Goal: Task Accomplishment & Management: Complete application form

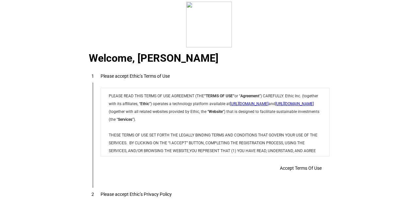
scroll to position [35, 0]
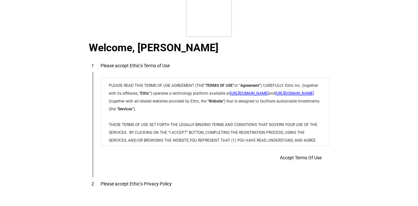
click at [279, 158] on div "Accept Terms Of Use" at bounding box center [215, 157] width 229 height 13
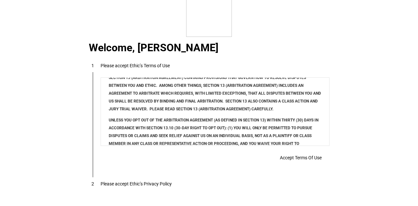
scroll to position [131, 0]
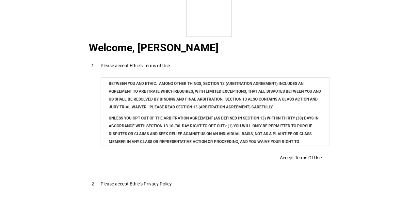
drag, startPoint x: 427, startPoint y: 162, endPoint x: 328, endPoint y: 89, distance: 122.7
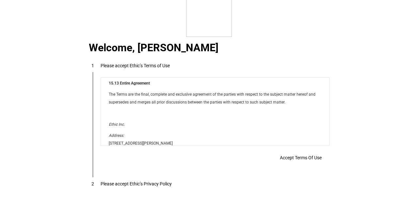
scroll to position [5285, 0]
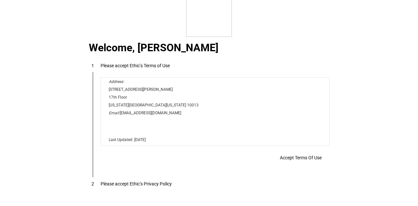
drag, startPoint x: 328, startPoint y: 87, endPoint x: 391, endPoint y: 231, distance: 156.7
drag, startPoint x: 289, startPoint y: 154, endPoint x: 191, endPoint y: 11, distance: 173.4
click at [289, 155] on span "Accept Terms Of Use" at bounding box center [301, 157] width 42 height 5
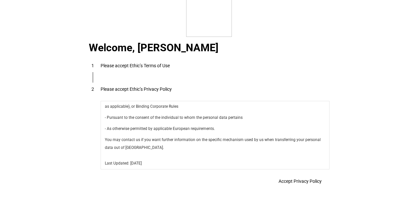
scroll to position [2323, 0]
click at [286, 182] on span "Accept Privacy Policy" at bounding box center [299, 181] width 43 height 5
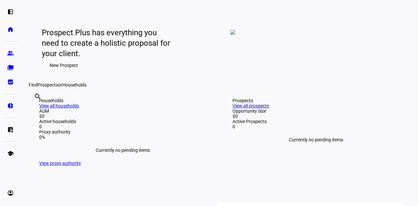
scroll to position [65, 0]
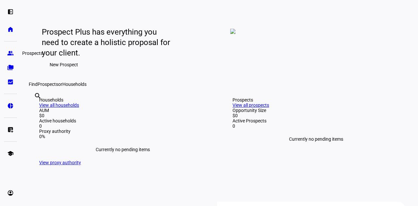
click at [12, 54] on eth-mat-symbol "group" at bounding box center [10, 53] width 7 height 7
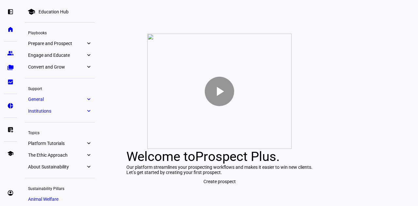
click at [88, 55] on eth-mat-symbol "expand_more" at bounding box center [89, 55] width 6 height 7
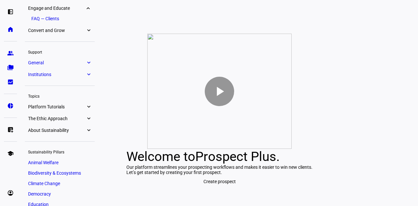
scroll to position [47, 0]
click at [86, 64] on eth-mat-symbol "expand_more" at bounding box center [89, 62] width 6 height 7
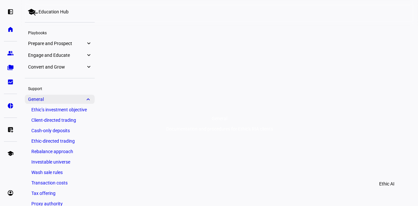
click at [71, 97] on span "General" at bounding box center [56, 99] width 57 height 5
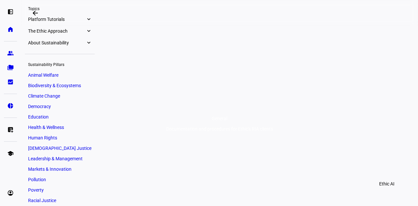
scroll to position [120, 0]
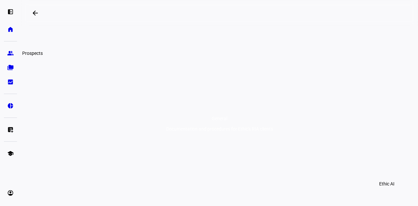
click at [12, 53] on eth-mat-symbol "group" at bounding box center [10, 53] width 7 height 7
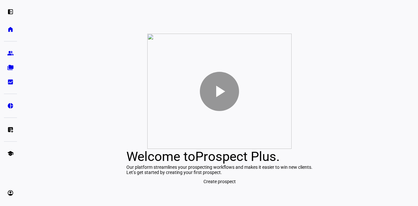
click at [224, 82] on mat-icon "play_arrow" at bounding box center [220, 92] width 20 height 20
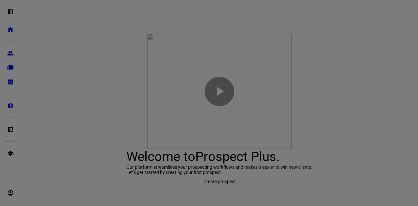
click at [396, 161] on div at bounding box center [209, 103] width 418 height 206
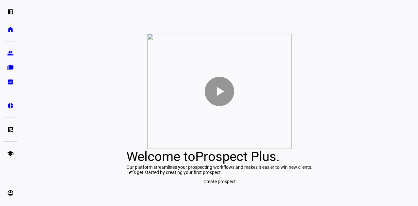
click at [248, 150] on span "Prospect Plus" at bounding box center [235, 156] width 81 height 15
drag, startPoint x: 345, startPoint y: 71, endPoint x: 351, endPoint y: 54, distance: 17.8
click at [349, 61] on div "play_arrow Welcome to Prospect Plus . Our platform streamlines your prospecting…" at bounding box center [219, 111] width 397 height 190
click at [8, 54] on eth-mat-symbol "group" at bounding box center [10, 53] width 7 height 7
click at [249, 149] on span "Prospect Plus" at bounding box center [235, 156] width 81 height 15
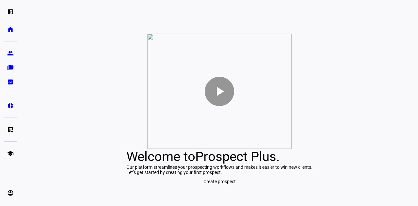
click at [245, 149] on span "Prospect Plus" at bounding box center [235, 156] width 81 height 15
click at [247, 166] on div "Our platform streamlines your prospecting workflows and makes it easier to win …" at bounding box center [219, 166] width 186 height 5
drag, startPoint x: 330, startPoint y: 176, endPoint x: 305, endPoint y: 125, distance: 56.6
click at [312, 170] on div "Our platform streamlines your prospecting workflows and makes it easier to win …" at bounding box center [219, 166] width 186 height 5
click at [262, 149] on span "Prospect Plus" at bounding box center [235, 156] width 81 height 15
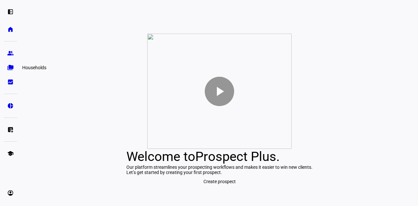
click at [12, 67] on eth-mat-symbol "folder_copy" at bounding box center [10, 67] width 7 height 7
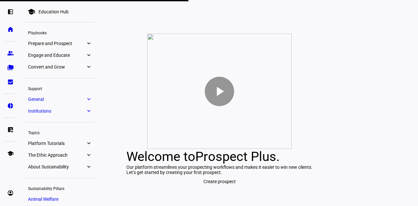
click at [86, 156] on eth-mat-symbol "expand_more" at bounding box center [89, 155] width 6 height 7
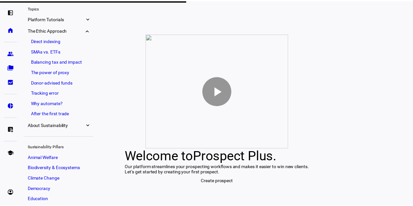
scroll to position [115, 0]
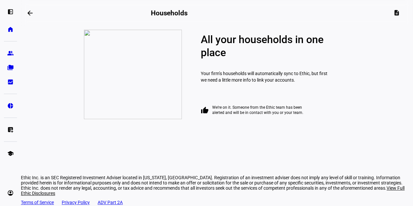
scroll to position [27, 0]
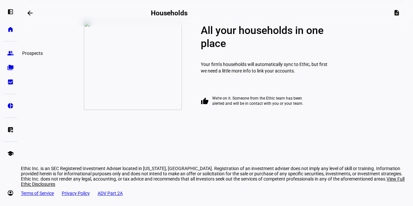
click at [8, 55] on eth-mat-symbol "group" at bounding box center [10, 53] width 7 height 7
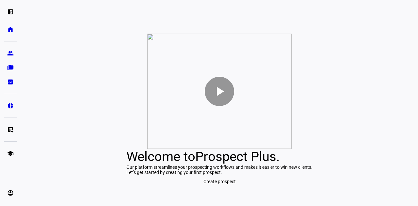
click at [255, 175] on div "Let’s get started by creating your first prospect." at bounding box center [219, 172] width 186 height 5
click at [12, 12] on eth-mat-symbol "left_panel_open" at bounding box center [10, 11] width 7 height 7
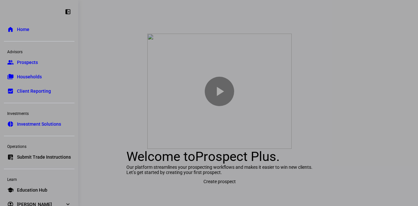
click at [23, 27] on span "Home" at bounding box center [23, 29] width 12 height 7
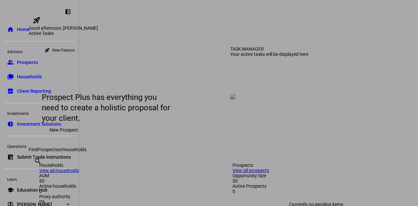
click at [275, 59] on div at bounding box center [209, 103] width 418 height 206
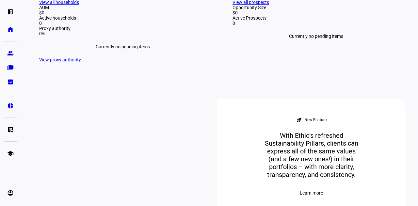
scroll to position [131, 0]
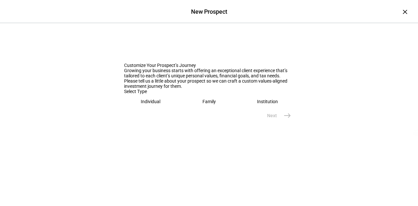
click at [216, 109] on eth-mega-radio-button "Family" at bounding box center [208, 101] width 53 height 15
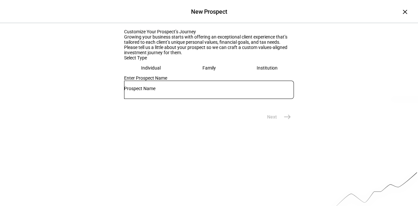
scroll to position [98, 0]
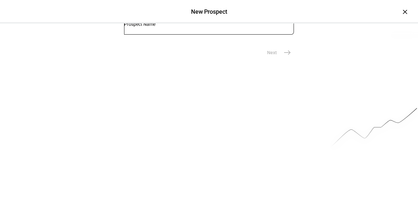
click at [170, 27] on input "text" at bounding box center [209, 24] width 170 height 5
type input "F"
type input "Jonathan & Lisa Feldman"
click at [272, 56] on span "Next" at bounding box center [272, 52] width 10 height 7
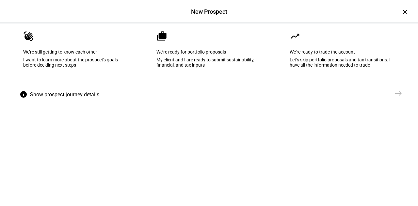
scroll to position [33, 0]
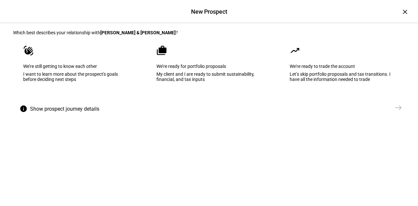
click at [85, 101] on eth-mega-radio-button "waving_hand We’re still getting to know each other I want to learn more about t…" at bounding box center [75, 68] width 125 height 66
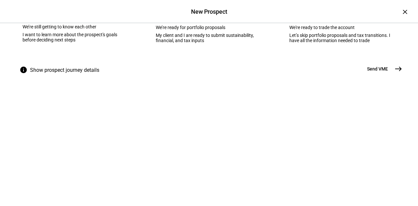
scroll to position [101, 0]
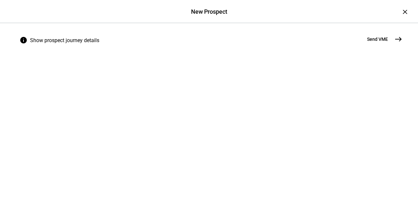
click at [58, 48] on span "Show prospect journey details" at bounding box center [64, 41] width 69 height 16
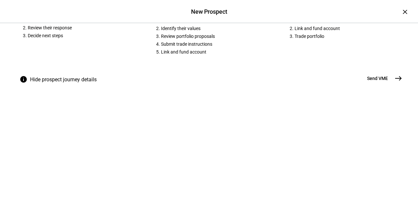
click at [372, 82] on span "Send VME" at bounding box center [377, 78] width 21 height 7
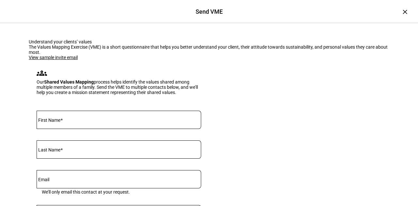
click at [56, 60] on link "View sample invite email" at bounding box center [53, 57] width 49 height 5
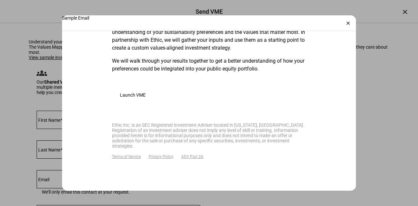
scroll to position [294, 0]
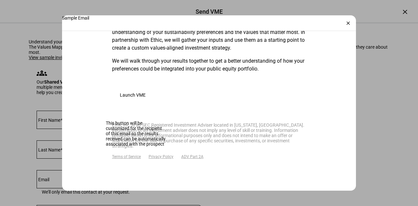
click at [134, 98] on span "Launch VME" at bounding box center [133, 94] width 26 height 5
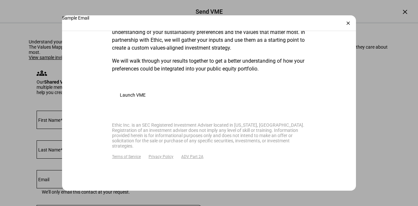
scroll to position [304, 0]
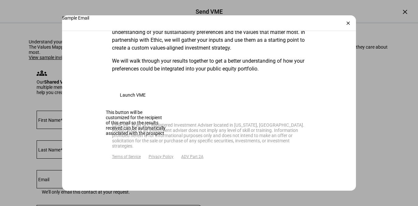
click at [136, 102] on span at bounding box center [132, 95] width 41 height 16
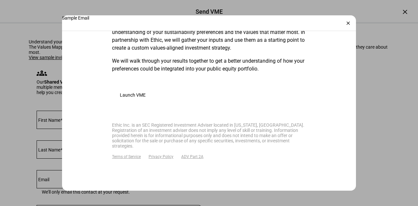
click at [347, 67] on plt-preview-email "Recipient Name: Sample Contact Email Address: sample.contact@email.com Subject:…" at bounding box center [209, 12] width 294 height 355
click at [346, 26] on div "×" at bounding box center [348, 23] width 10 height 10
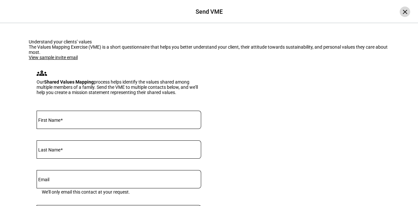
click at [400, 12] on div "×" at bounding box center [404, 12] width 10 height 10
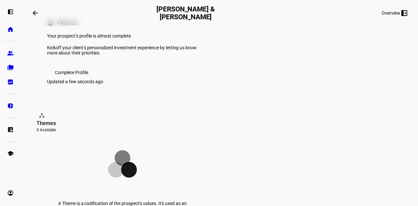
scroll to position [0, 0]
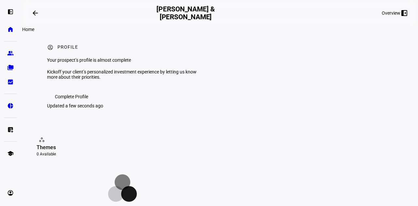
click at [13, 27] on eth-mat-symbol "home" at bounding box center [10, 29] width 7 height 7
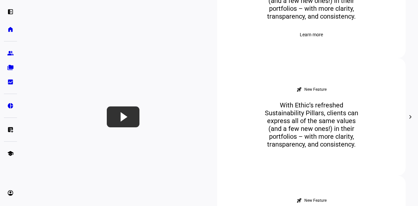
scroll to position [261, 0]
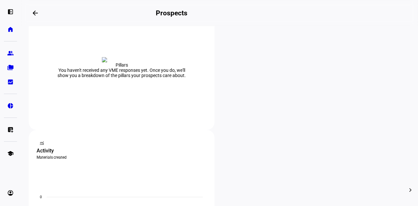
scroll to position [87, 0]
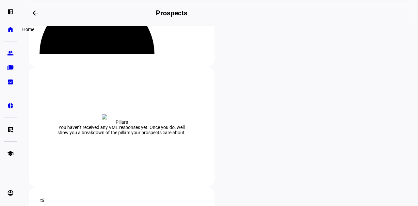
click at [12, 30] on eth-mat-symbol "home" at bounding box center [10, 29] width 7 height 7
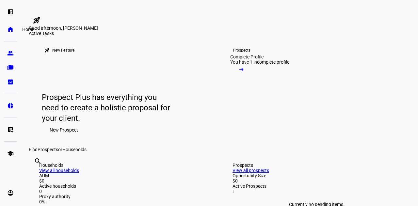
click at [9, 30] on eth-mat-symbol "home" at bounding box center [10, 29] width 7 height 7
click at [12, 9] on eth-mat-symbol "left_panel_open" at bounding box center [10, 11] width 7 height 7
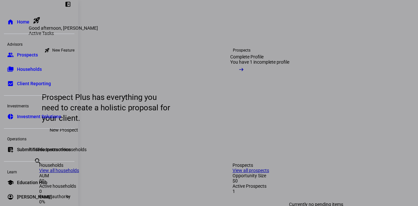
scroll to position [11, 0]
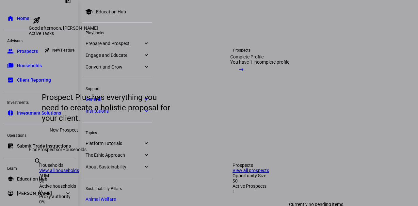
click at [146, 156] on eth-mat-symbol "expand_more" at bounding box center [146, 155] width 6 height 7
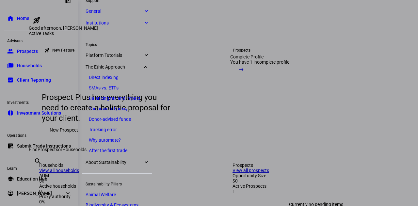
scroll to position [82, 0]
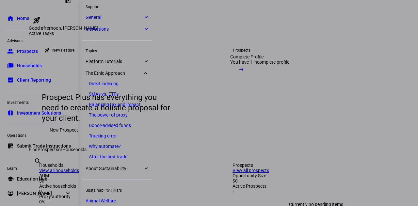
click at [138, 63] on span "Platform Tutorials" at bounding box center [114, 61] width 57 height 5
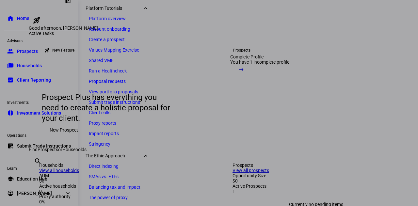
scroll to position [135, 0]
click at [134, 62] on link "Shared VME" at bounding box center [117, 59] width 63 height 9
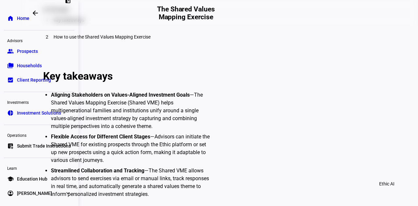
scroll to position [294, 0]
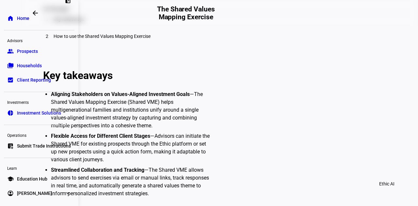
click at [149, 44] on div "2 How to use the Shared Values Mapping Exercise" at bounding box center [215, 36] width 352 height 16
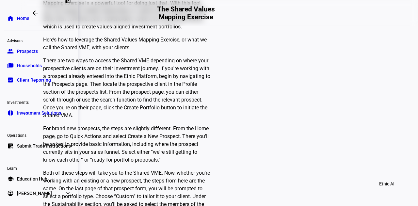
scroll to position [440, 0]
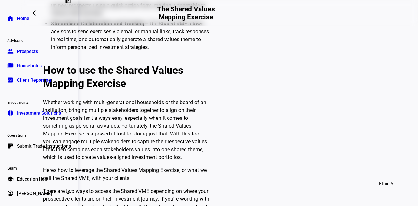
click at [182, 175] on p "Here’s how to leverage the Shared Values Mapping Exercise, or what we call the …" at bounding box center [126, 174] width 167 height 16
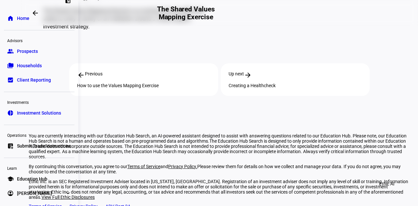
scroll to position [864, 0]
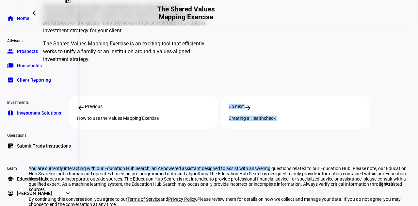
drag, startPoint x: 185, startPoint y: 172, endPoint x: 239, endPoint y: 180, distance: 54.4
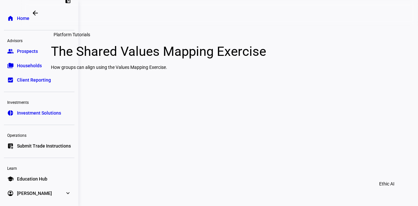
scroll to position [0, 0]
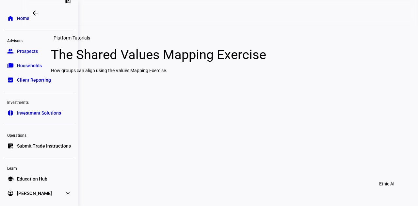
click at [83, 38] on div "Platform Tutorials" at bounding box center [72, 38] width 42 height 8
click at [194, 34] on div "Platform Tutorials The Shared Values Mapping Exercise How groups can align usin…" at bounding box center [219, 53] width 352 height 39
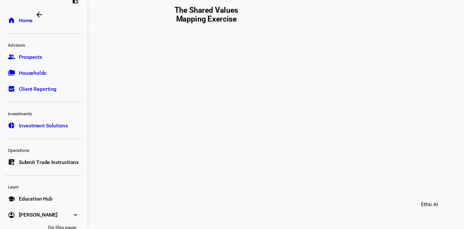
scroll to position [131, 0]
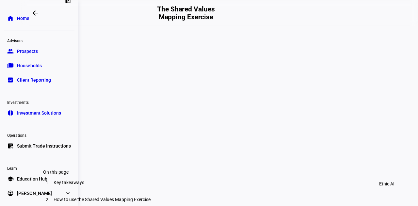
click at [264, 174] on div "On this page" at bounding box center [217, 171] width 349 height 5
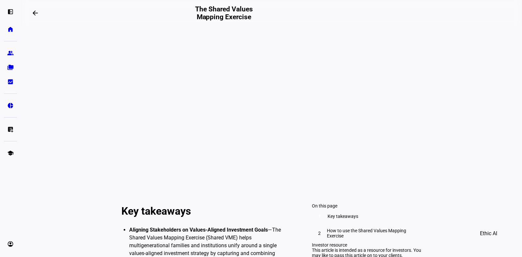
scroll to position [81, 0]
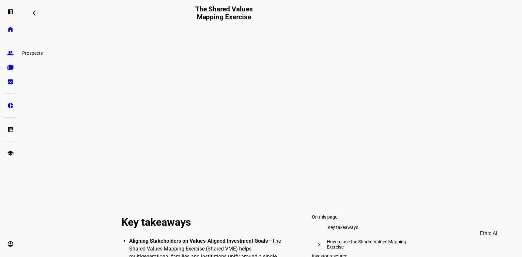
click at [10, 58] on link "group Prospects" at bounding box center [10, 53] width 13 height 13
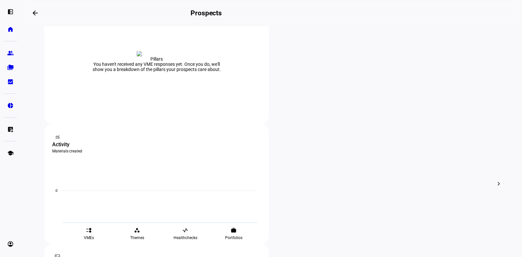
scroll to position [163, 0]
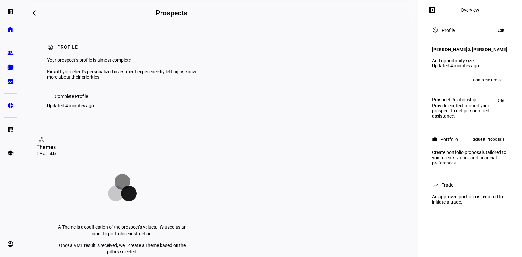
click at [64, 103] on span "Complete Profile" at bounding box center [71, 96] width 33 height 13
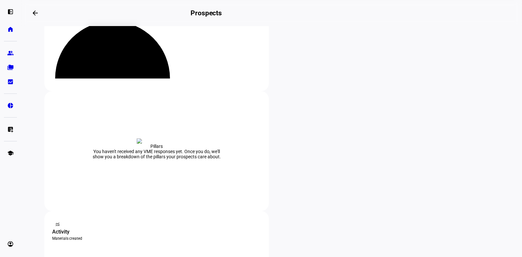
scroll to position [81, 0]
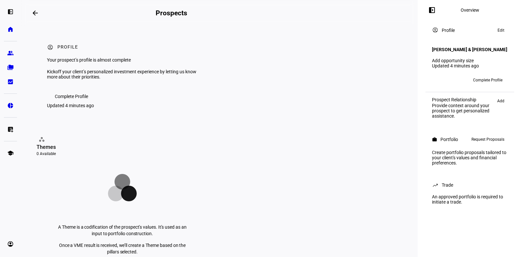
click at [71, 103] on span "Complete Profile" at bounding box center [71, 96] width 33 height 13
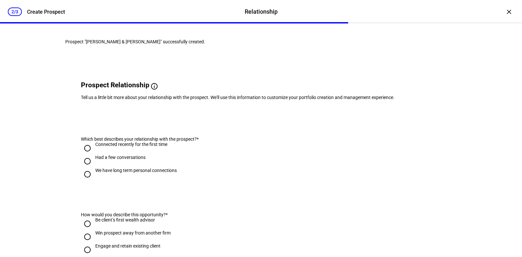
click at [110, 173] on div "We have long term personal connections" at bounding box center [136, 170] width 82 height 5
click at [94, 181] on input "We have long term personal connections" at bounding box center [87, 174] width 13 height 13
radio input "true"
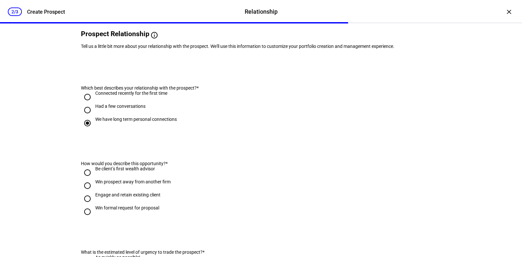
scroll to position [81, 0]
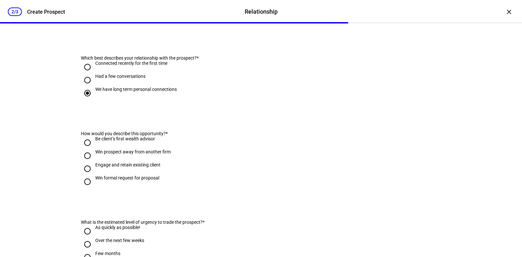
click at [154, 168] on div "Engage and retain existing client" at bounding box center [127, 165] width 65 height 5
click at [94, 176] on input "Engage and retain existing client" at bounding box center [87, 169] width 13 height 13
radio input "true"
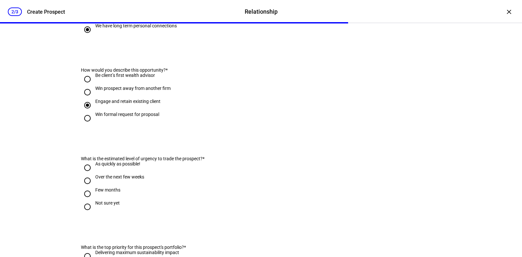
scroll to position [163, 0]
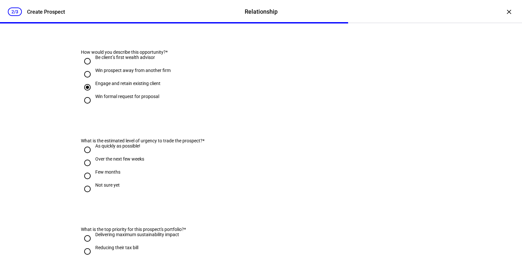
click at [109, 188] on div "Not sure yet" at bounding box center [107, 185] width 24 height 5
click at [94, 196] on input "Not sure yet" at bounding box center [87, 189] width 13 height 13
radio input "true"
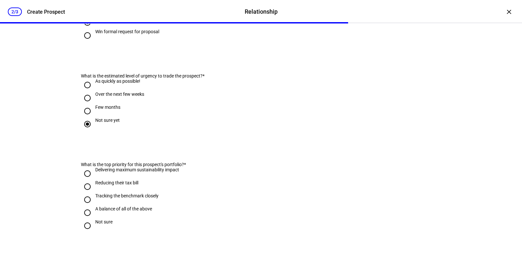
scroll to position [245, 0]
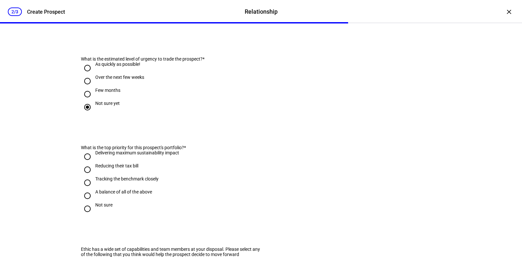
click at [127, 195] on div "A balance of all of the above" at bounding box center [123, 192] width 57 height 5
click at [94, 203] on input "A balance of all of the above" at bounding box center [87, 196] width 13 height 13
radio input "true"
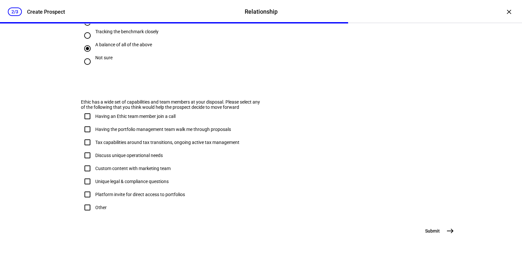
scroll to position [426, 0]
click at [416, 206] on div "Submit east" at bounding box center [261, 231] width 392 height 13
click at [417, 206] on span "Submit" at bounding box center [432, 231] width 15 height 7
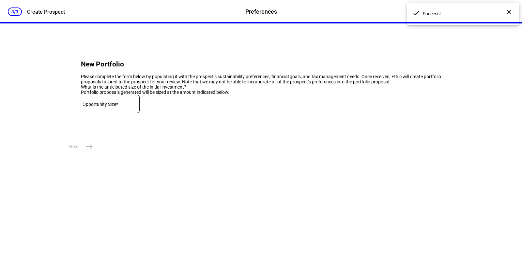
scroll to position [0, 0]
click at [110, 105] on input at bounding box center [110, 102] width 59 height 5
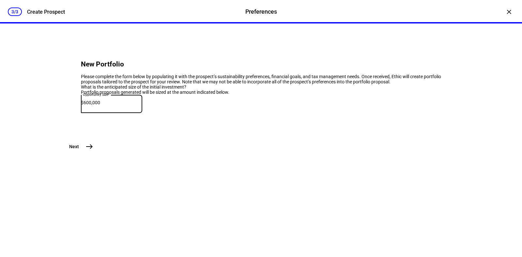
type input "600,000"
click at [87, 151] on mat-icon "east" at bounding box center [90, 147] width 8 height 8
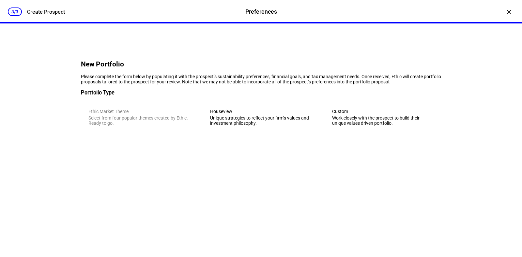
click at [350, 133] on eth-mega-radio-button "Custom Work closely with the prospect to build their unique values driven portf…" at bounding box center [383, 117] width 117 height 32
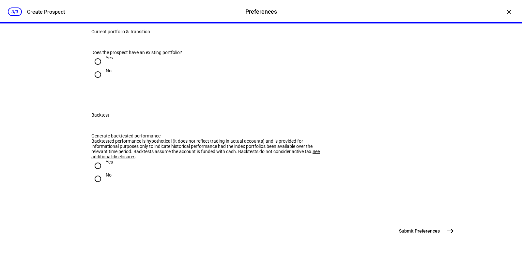
scroll to position [1101, 0]
click at [417, 206] on span "Submit Preferences" at bounding box center [419, 231] width 41 height 7
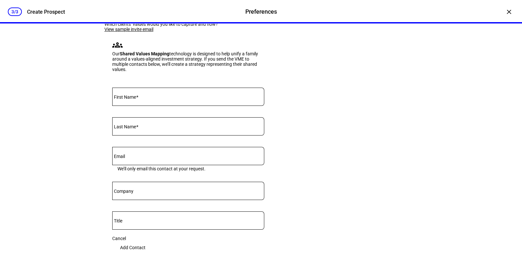
scroll to position [204, 0]
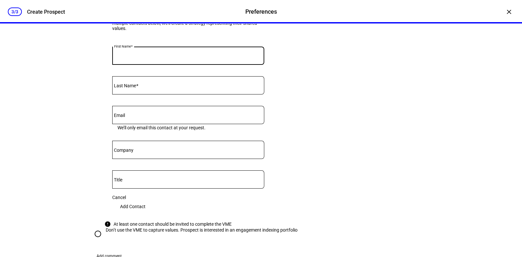
click at [194, 57] on input "First Name" at bounding box center [188, 54] width 152 height 5
type input "Jonathan"
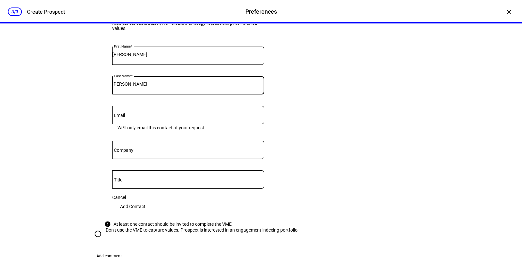
type input "Feldman"
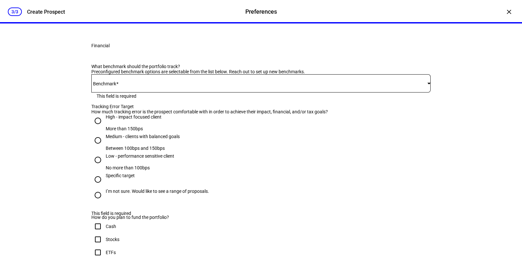
scroll to position [490, 0]
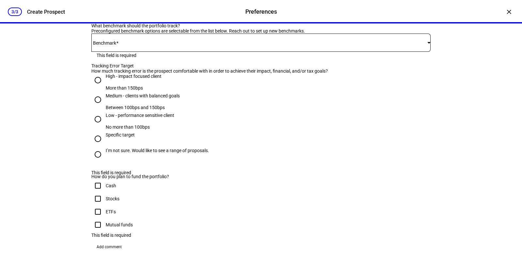
type input "sadlesh@lnwadvisors.com"
click at [128, 58] on mat-error "This field is required" at bounding box center [261, 55] width 329 height 6
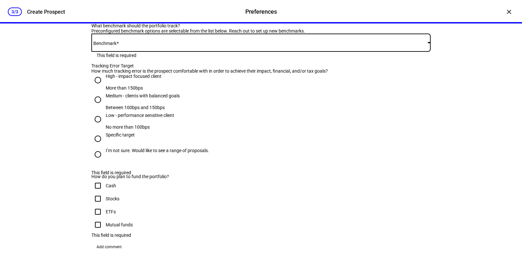
click at [136, 45] on span at bounding box center [259, 42] width 336 height 5
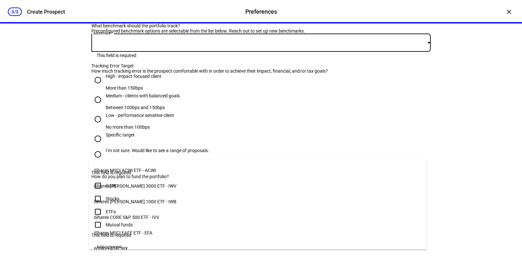
click at [198, 164] on mat-option "iShares MSCI ACWI ETF - ACWI" at bounding box center [258, 171] width 338 height 16
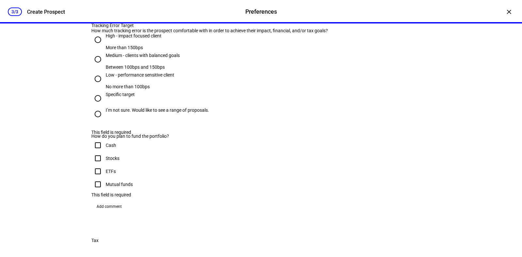
scroll to position [571, 0]
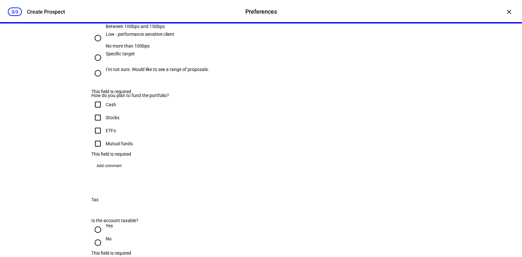
click at [191, 72] on div "I’m not sure. Would like to see a range of proposals." at bounding box center [157, 69] width 103 height 5
click at [104, 80] on input "I’m not sure. Would like to see a range of proposals." at bounding box center [97, 73] width 13 height 13
radio input "true"
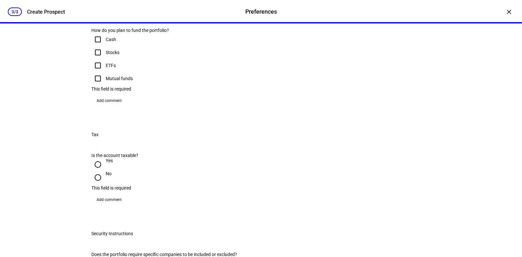
scroll to position [652, 0]
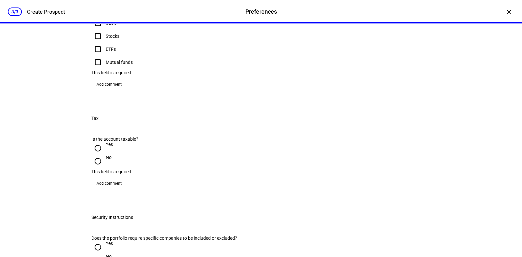
click at [97, 43] on input "Stocks" at bounding box center [97, 36] width 13 height 13
checkbox input "true"
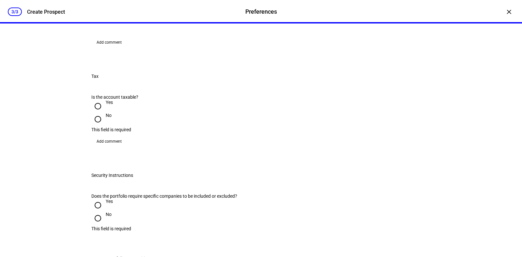
scroll to position [775, 0]
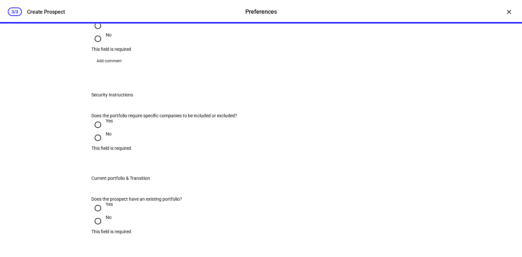
click at [101, 34] on div at bounding box center [98, 26] width 16 height 16
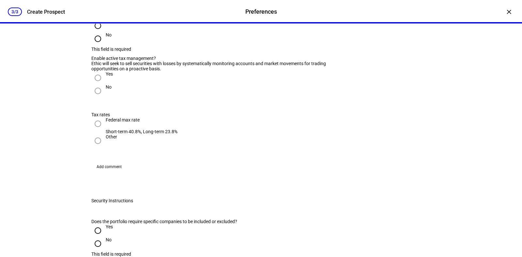
radio input "true"
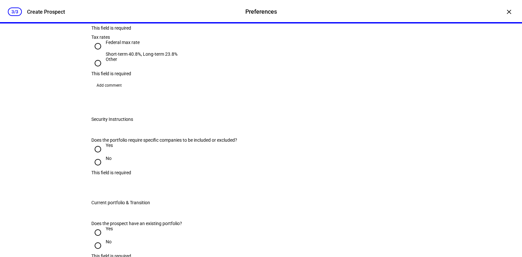
scroll to position [857, 0]
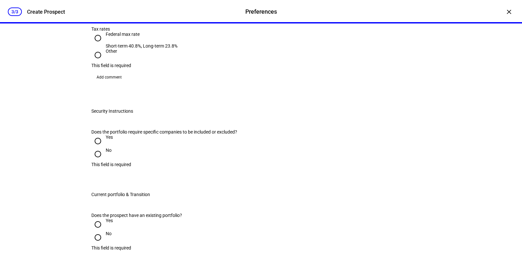
radio input "true"
click at [95, 45] on input "Federal max rate Short-term 40.8%, Long-term 23.8%" at bounding box center [97, 38] width 13 height 13
radio input "true"
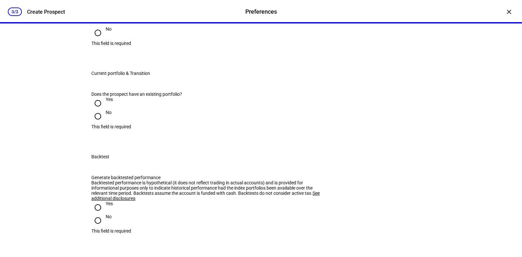
scroll to position [979, 0]
click at [96, 39] on input "No" at bounding box center [97, 31] width 13 height 13
radio input "true"
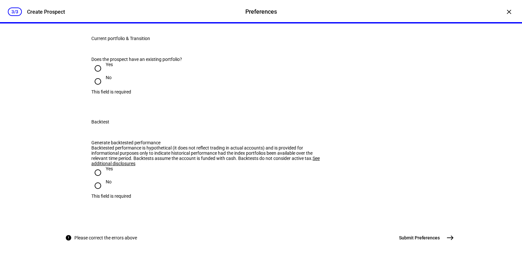
scroll to position [1060, 0]
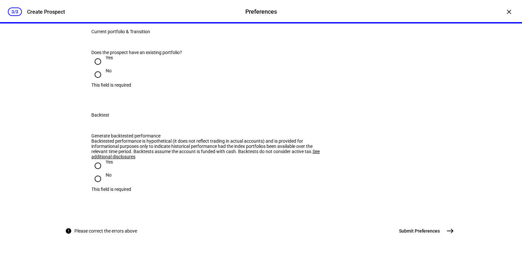
click at [94, 81] on input "No" at bounding box center [97, 74] width 13 height 13
radio input "true"
click at [95, 173] on input "Yes" at bounding box center [97, 166] width 13 height 13
radio input "true"
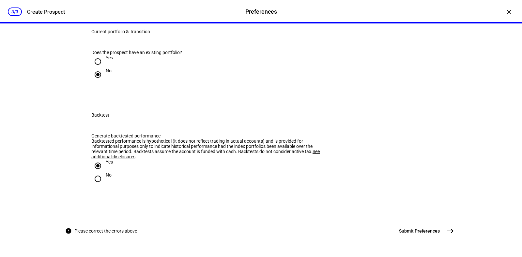
scroll to position [1219, 0]
click at [417, 206] on span "Submit Preferences" at bounding box center [419, 231] width 41 height 7
click at [414, 206] on span "Submit Preferences" at bounding box center [419, 231] width 41 height 7
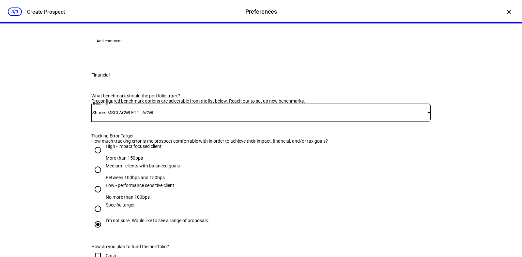
scroll to position [408, 0]
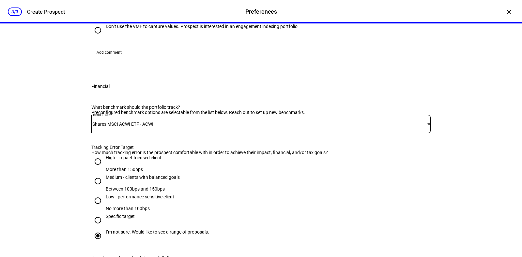
click at [148, 23] on div "At least one contact should be invited to complete the VME" at bounding box center [173, 20] width 118 height 5
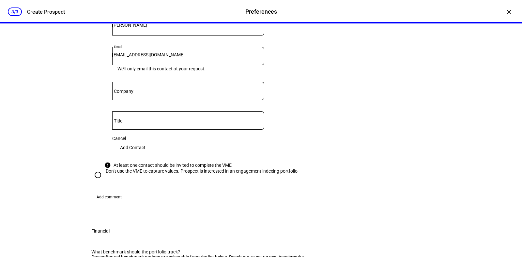
scroll to position [285, 0]
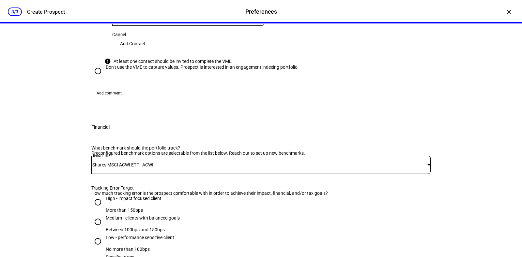
click at [149, 64] on div "At least one contact should be invited to complete the VME" at bounding box center [173, 61] width 118 height 5
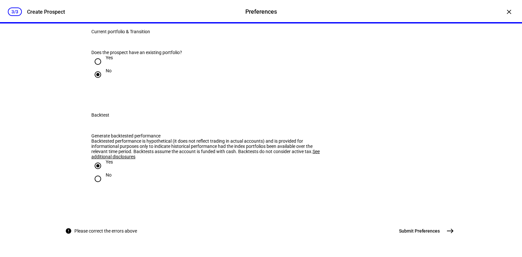
scroll to position [1219, 0]
click at [398, 206] on button "Submit Preferences east" at bounding box center [426, 231] width 62 height 13
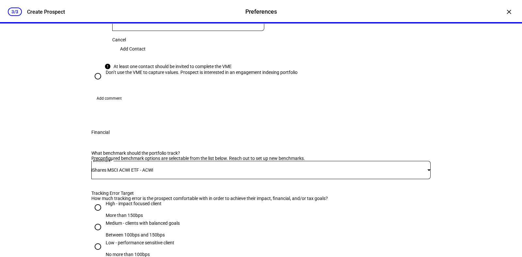
scroll to position [117, 0]
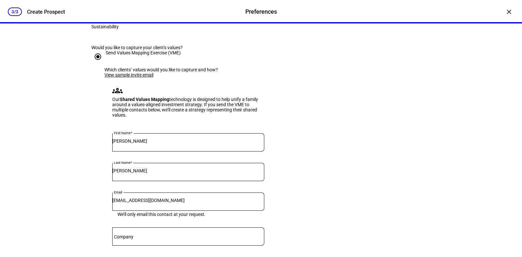
click at [137, 72] on div "Which clients’ values would you like to capture and how?" at bounding box center [267, 69] width 326 height 5
click at [132, 78] on link "View sample invite email" at bounding box center [128, 74] width 49 height 5
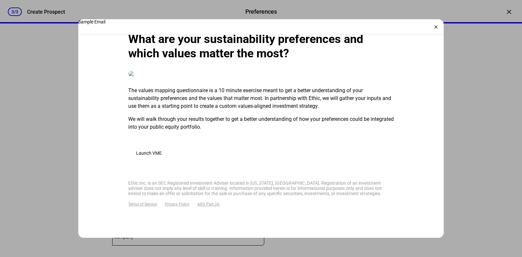
scroll to position [273, 0]
click at [417, 29] on div "Sample Email ×" at bounding box center [261, 27] width 366 height 16
click at [417, 27] on div "×" at bounding box center [436, 27] width 10 height 10
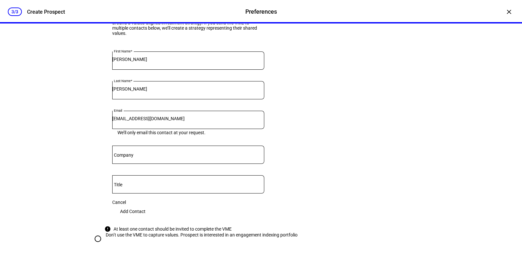
scroll to position [240, 0]
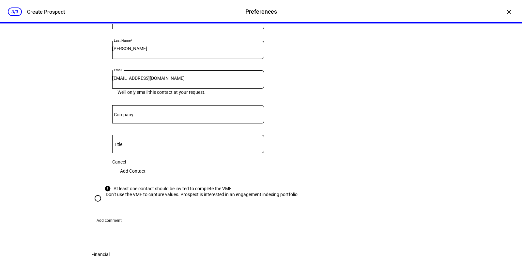
click at [145, 116] on input "Company" at bounding box center [188, 113] width 152 height 5
type input "LNW"
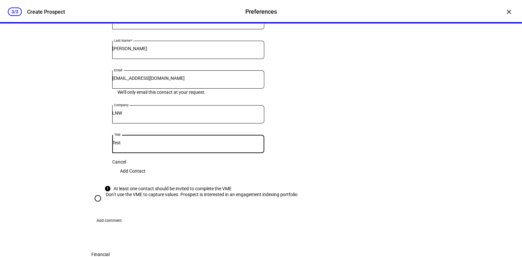
type input "Test"
click at [146, 178] on span "Add Contact" at bounding box center [132, 171] width 25 height 13
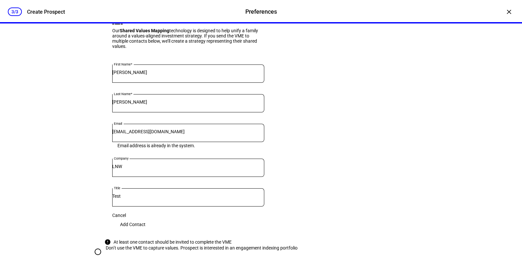
scroll to position [199, 0]
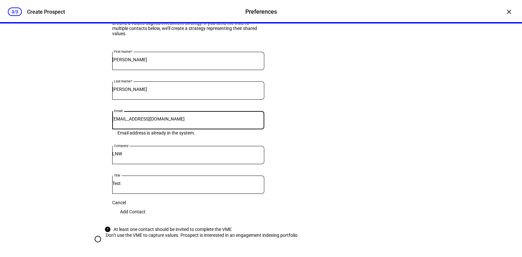
drag, startPoint x: 183, startPoint y: 180, endPoint x: 89, endPoint y: 181, distance: 94.0
click at [91, 181] on div "Which clients’ values would you like to capture and how? View sample invite ema…" at bounding box center [260, 107] width 339 height 251
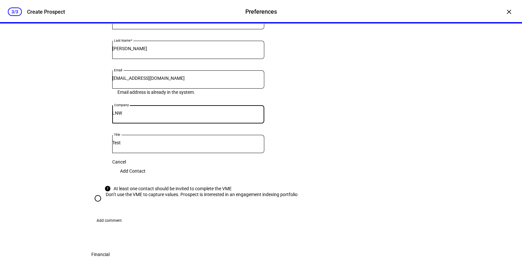
drag, startPoint x: 128, startPoint y: 171, endPoint x: 100, endPoint y: 171, distance: 28.1
click at [100, 171] on div "Which clients’ values would you like to capture and how? View sample invite ema…" at bounding box center [260, 66] width 339 height 251
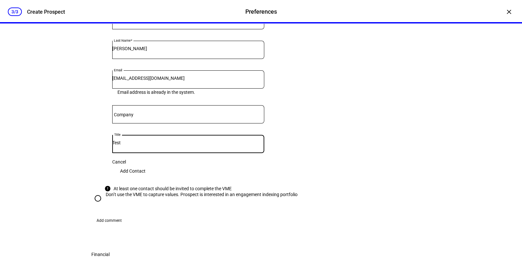
drag, startPoint x: 137, startPoint y: 199, endPoint x: 82, endPoint y: 196, distance: 54.9
click at [82, 197] on div "Would you like to capture your client's values? Send Values Mapping Exercise (V…" at bounding box center [261, 76] width 360 height 322
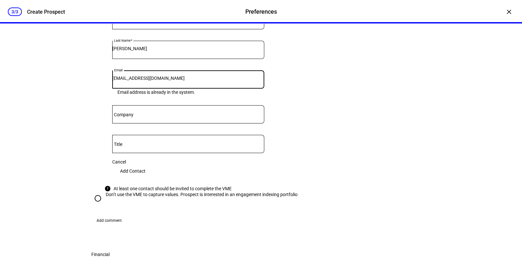
drag, startPoint x: 195, startPoint y: 139, endPoint x: 60, endPoint y: 142, distance: 134.5
paste input "Jonathan Feldman <JFeldman@feldmanarch.com>"
click at [179, 95] on mat-error "Email should be valid" at bounding box center [188, 92] width 142 height 6
drag, startPoint x: 157, startPoint y: 137, endPoint x: 84, endPoint y: 137, distance: 72.8
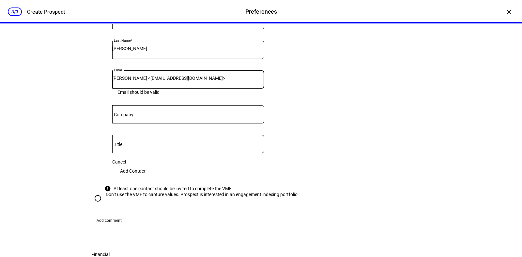
click at [84, 137] on div "Would you like to capture your client's values? Send Values Mapping Exercise (V…" at bounding box center [261, 76] width 360 height 322
click at [188, 89] on div "JFeldman@feldmanarch.com>" at bounding box center [188, 79] width 152 height 18
click at [184, 81] on input "JFeldman@feldmanarch.com>" at bounding box center [188, 78] width 152 height 5
type input "JFeldman@feldmanarch.com"
click at [334, 130] on div "Which clients’ values would you like to capture and how? View sample invite ema…" at bounding box center [267, 68] width 326 height 247
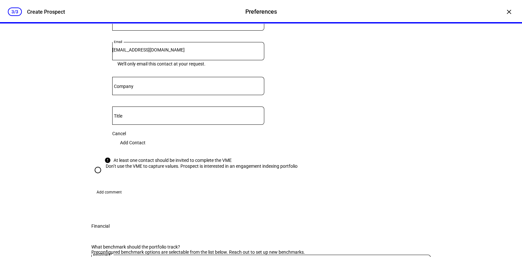
scroll to position [280, 0]
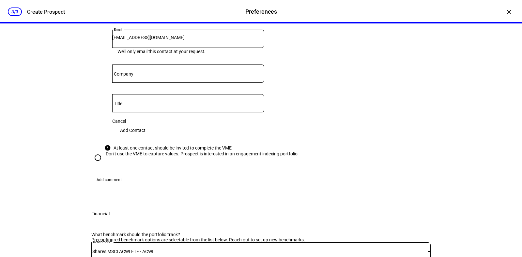
click at [146, 137] on span "Add Contact" at bounding box center [132, 130] width 25 height 13
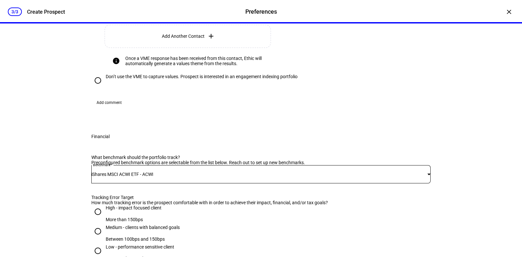
scroll to position [199, 0]
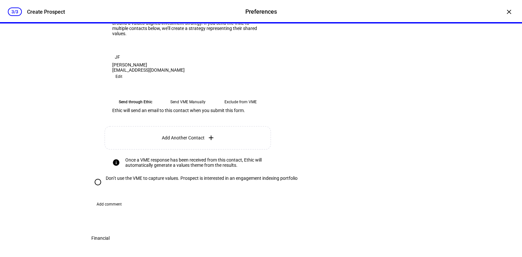
click at [179, 108] on eth-mega-radio-button "Send VME Manually" at bounding box center [187, 102] width 47 height 12
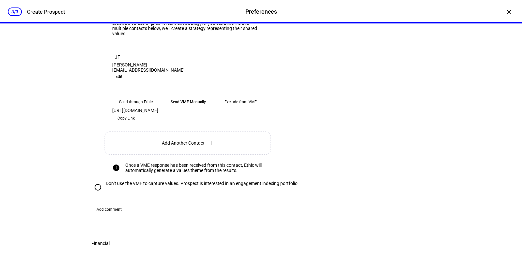
click at [135, 124] on span "Copy Link" at bounding box center [125, 118] width 17 height 10
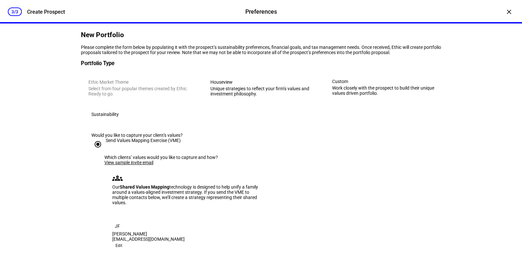
scroll to position [0, 0]
